Goal: Find specific page/section: Find specific page/section

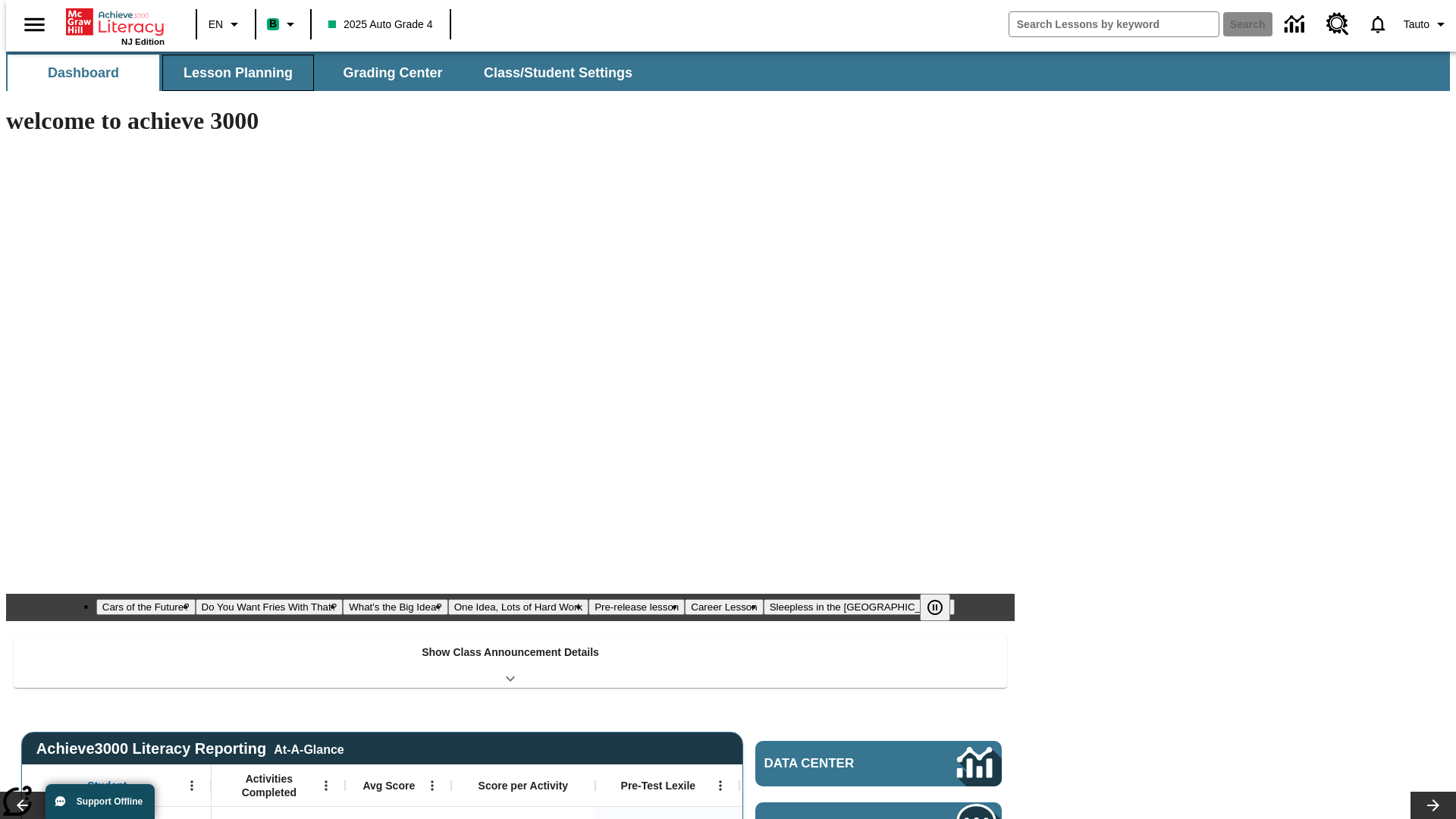
click at [232, 73] on span "Lesson Planning" at bounding box center [237, 73] width 109 height 18
